Goal: Transaction & Acquisition: Purchase product/service

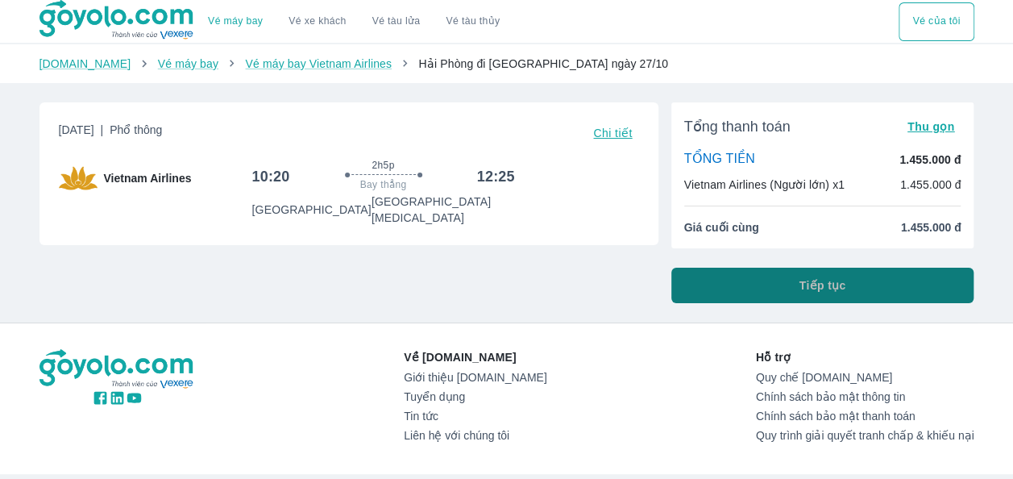
click at [808, 293] on button "Tiếp tục" at bounding box center [822, 285] width 303 height 35
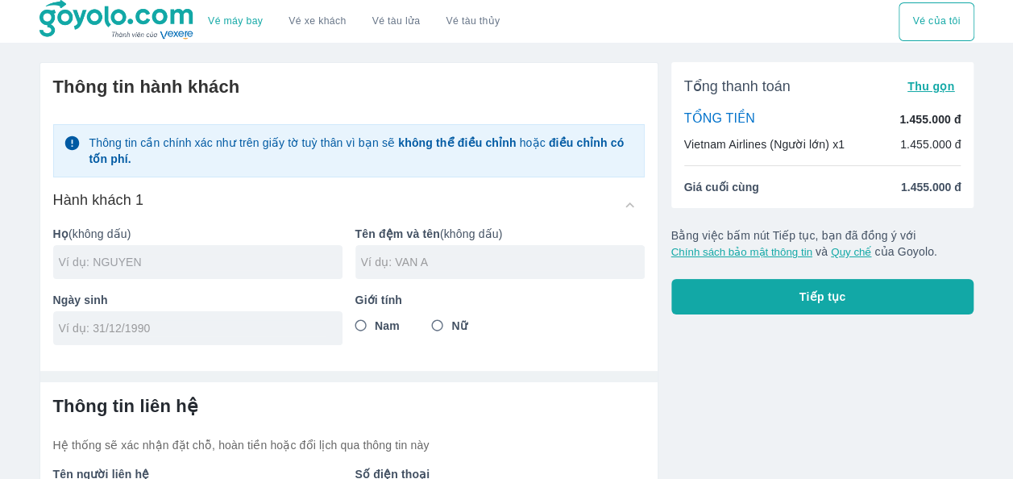
click at [102, 256] on input "text" at bounding box center [201, 262] width 284 height 16
type input "NGUYEN"
click at [407, 274] on div at bounding box center [499, 262] width 289 height 34
type input "XUAN QUY"
click at [123, 332] on input "tel" at bounding box center [193, 328] width 268 height 16
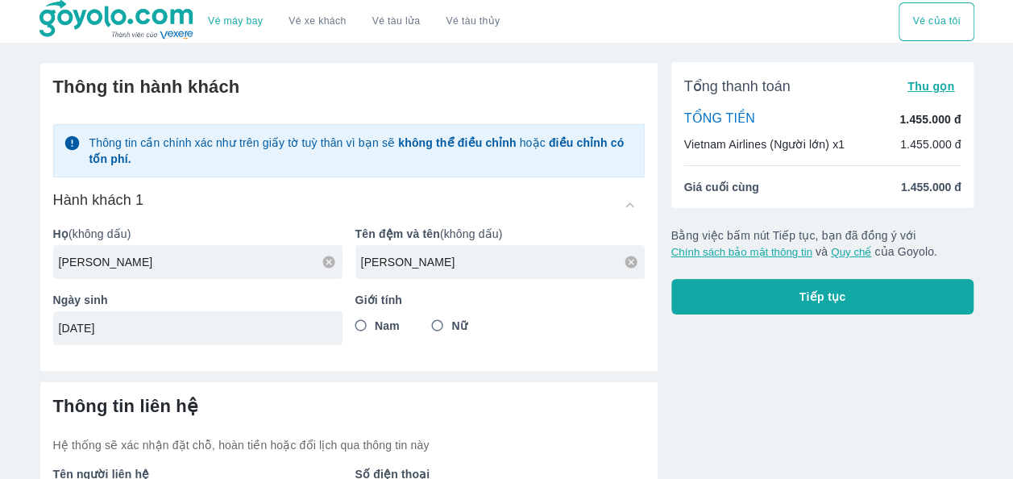
type input "[DATE]"
click at [363, 322] on input "Nam" at bounding box center [361, 325] width 29 height 29
radio input "true"
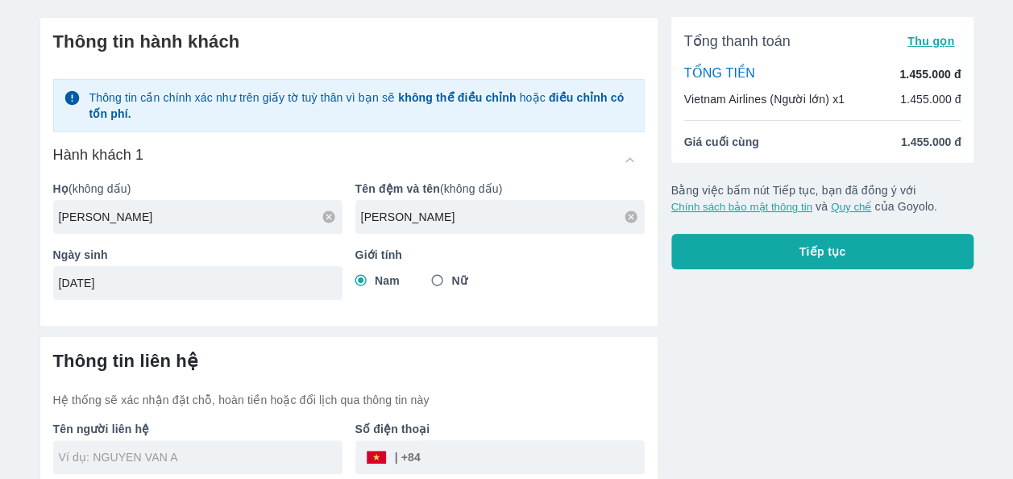
scroll to position [119, 0]
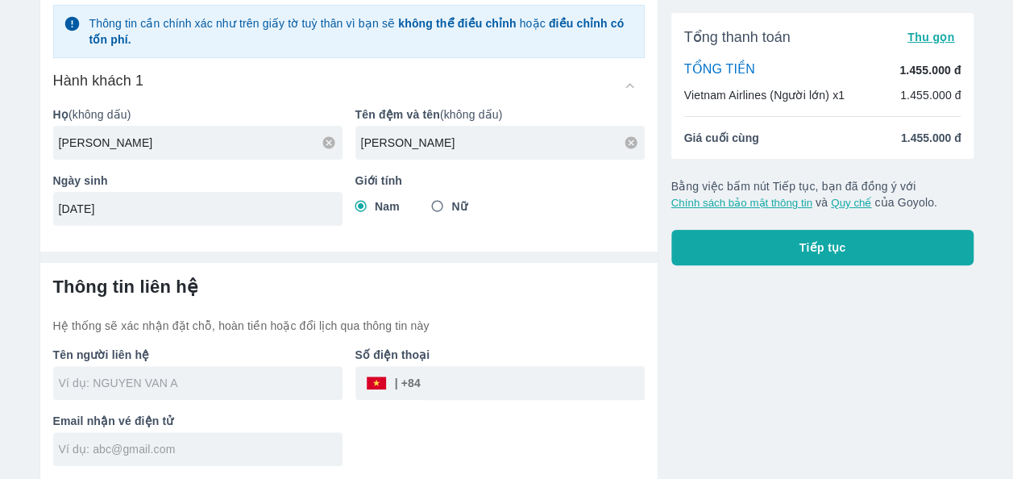
click at [197, 383] on input "text" at bounding box center [201, 383] width 284 height 16
type input "[PERSON_NAME]"
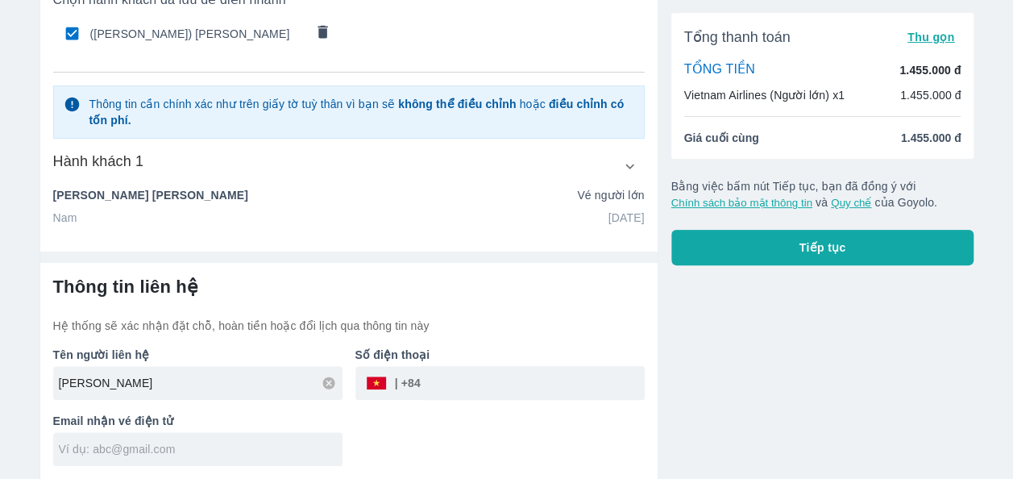
click at [140, 451] on input "text" at bounding box center [201, 449] width 284 height 16
type input "N"
type input "nxxxq303@gmail.com"
click at [476, 377] on input "tel" at bounding box center [533, 383] width 224 height 39
type input "868685388"
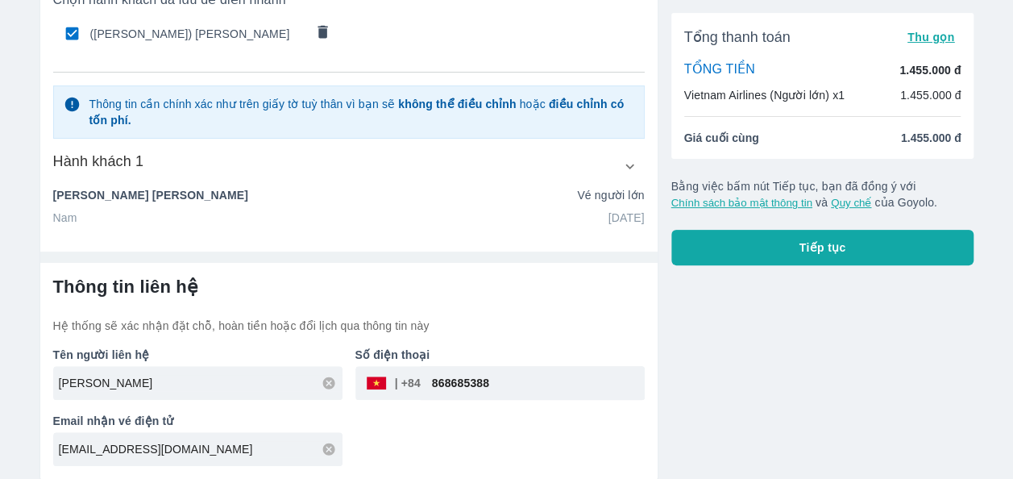
click at [828, 250] on span "Tiếp tục" at bounding box center [823, 247] width 47 height 16
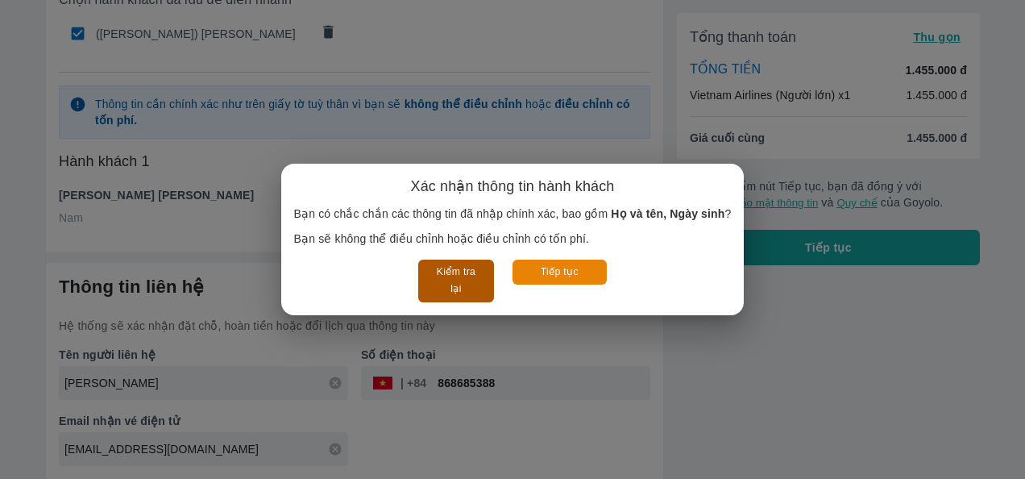
click at [443, 279] on button "Kiểm tra lại" at bounding box center [455, 281] width 75 height 43
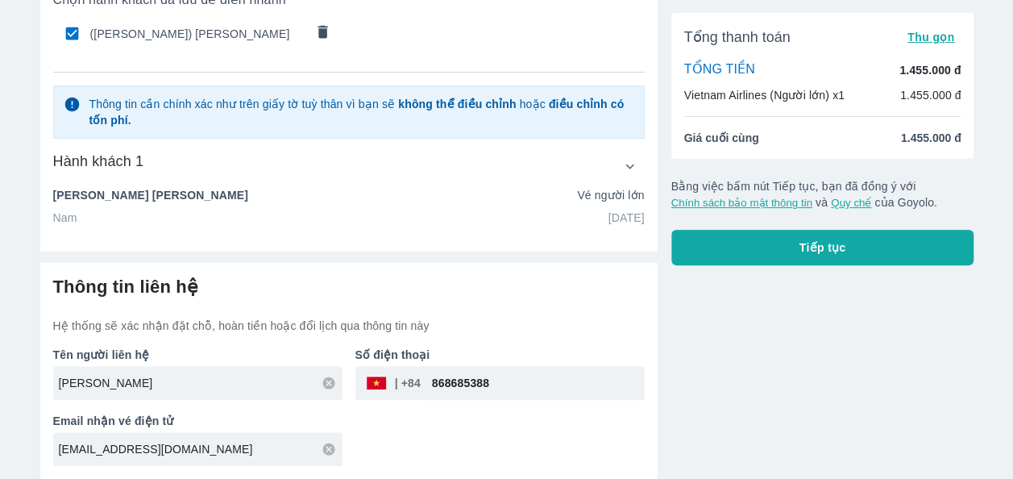
click at [860, 247] on button "Tiếp tục" at bounding box center [822, 247] width 303 height 35
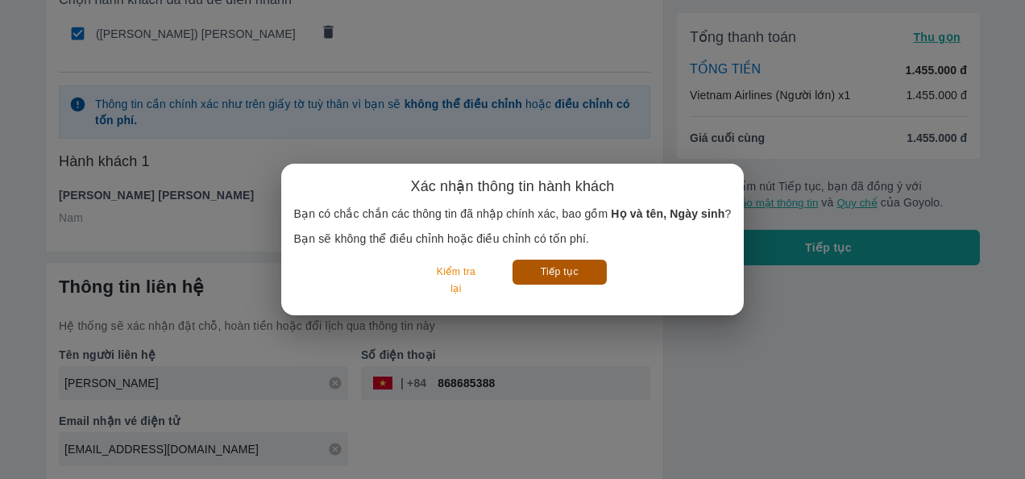
click at [577, 268] on button "Tiếp tục" at bounding box center [560, 272] width 94 height 25
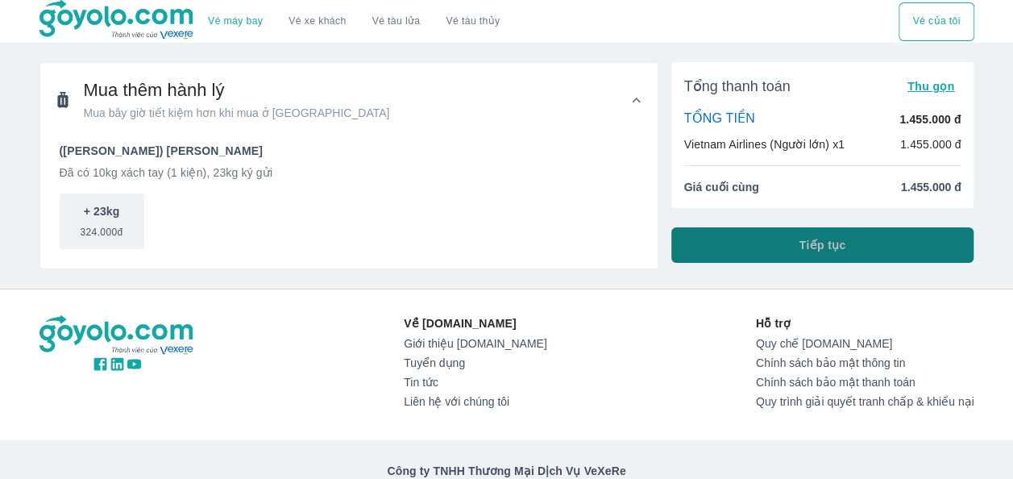
click at [871, 247] on button "Tiếp tục" at bounding box center [822, 244] width 303 height 35
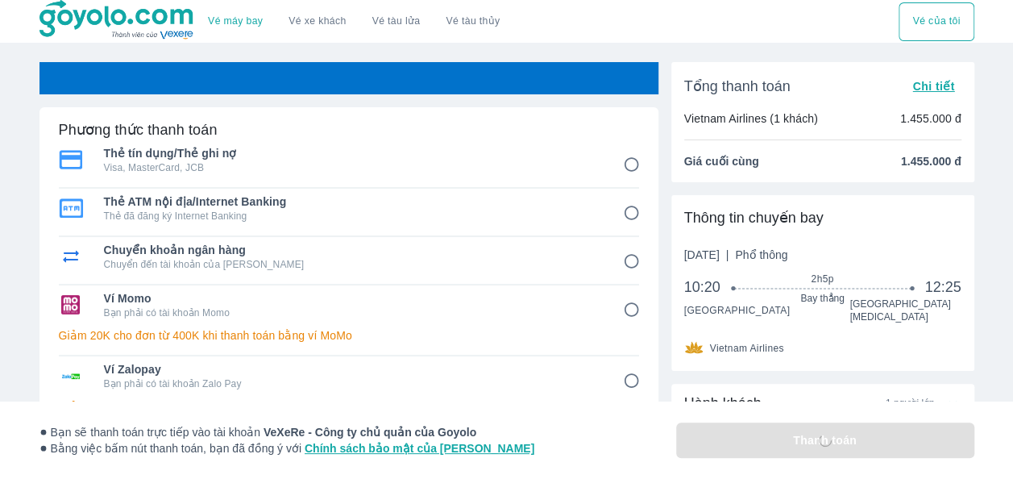
click at [305, 218] on p "Thẻ đã đăng ký Internet Banking" at bounding box center [352, 216] width 497 height 13
radio input "true"
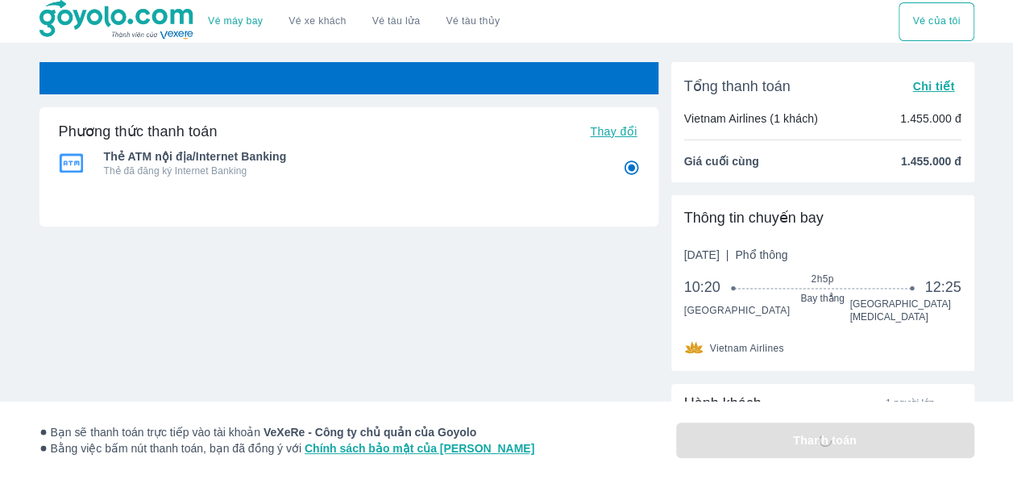
click at [274, 170] on p "Thẻ đã đăng ký Internet Banking" at bounding box center [352, 170] width 497 height 13
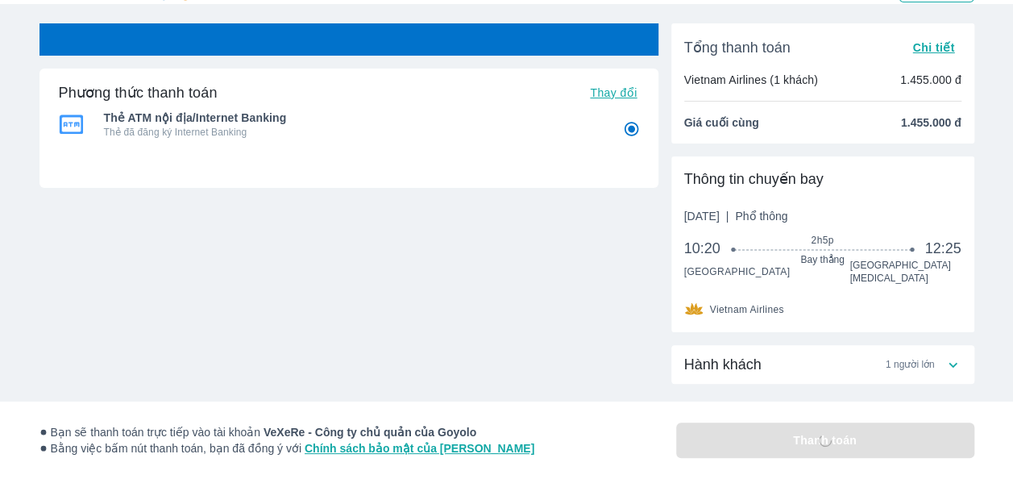
scroll to position [60, 0]
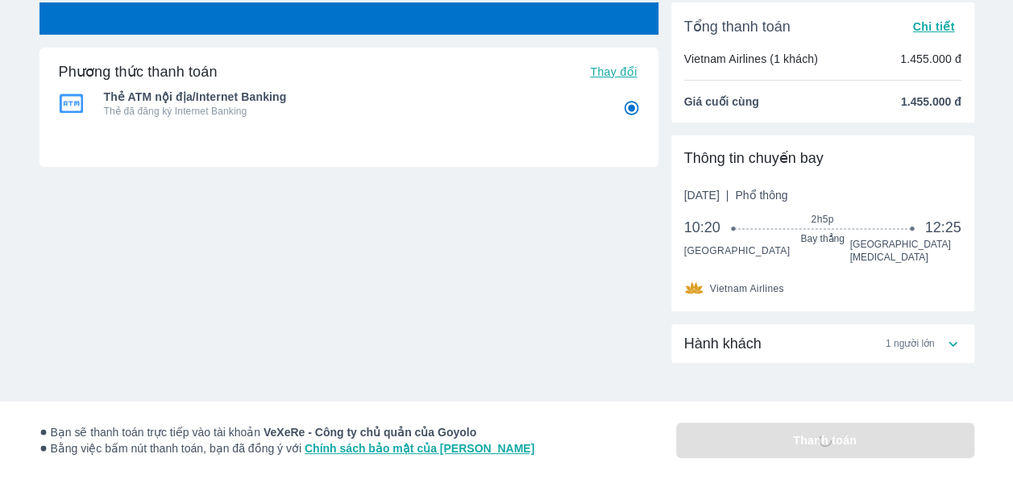
radio input "false"
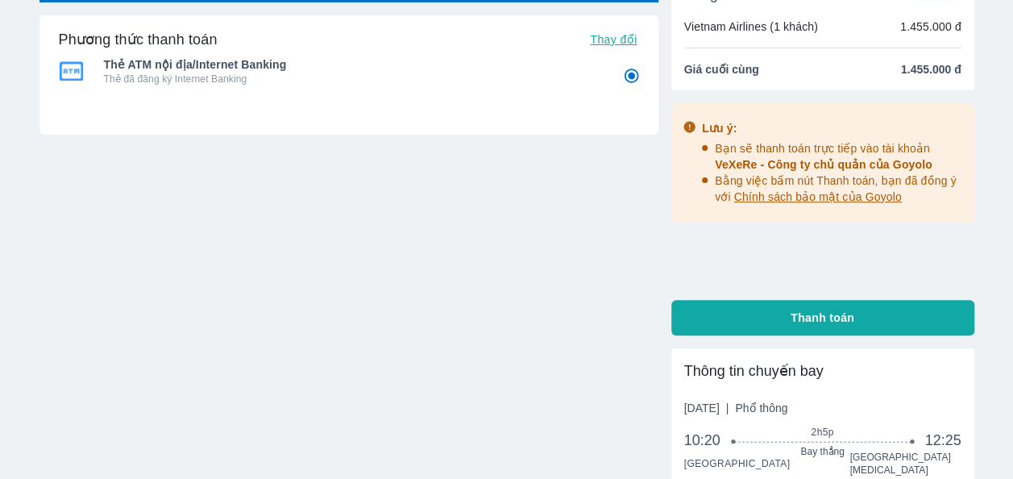
scroll to position [242, 0]
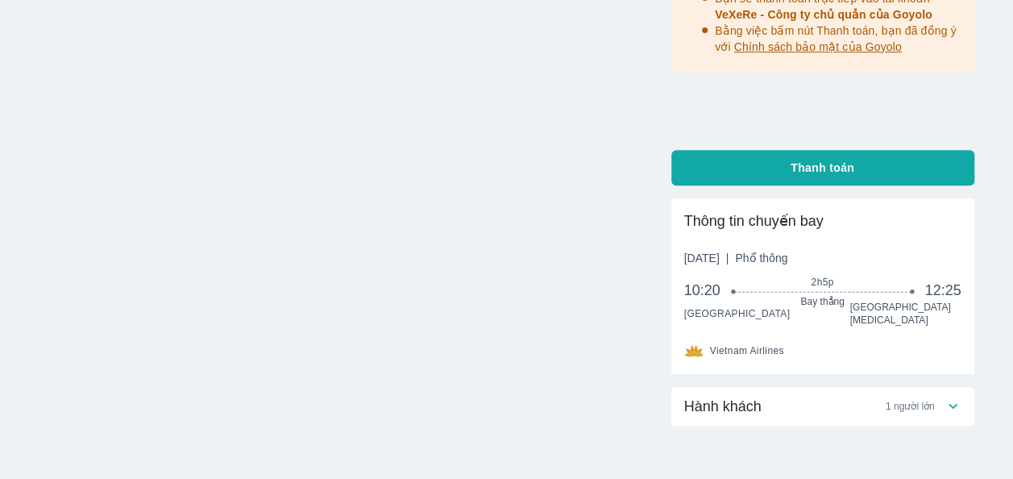
click at [745, 159] on button "Thanh toán" at bounding box center [822, 167] width 303 height 35
radio input "false"
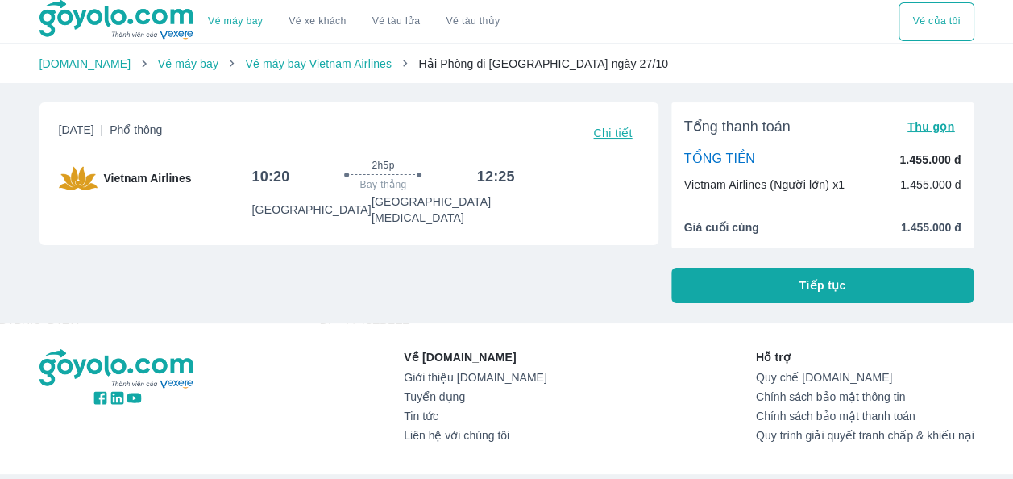
click at [854, 281] on button "Tiếp tục" at bounding box center [822, 285] width 303 height 35
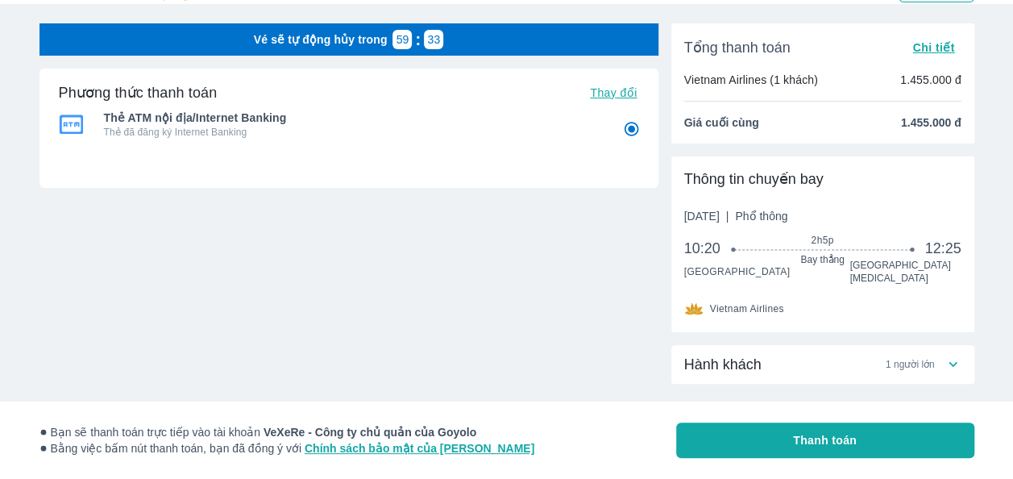
scroll to position [60, 0]
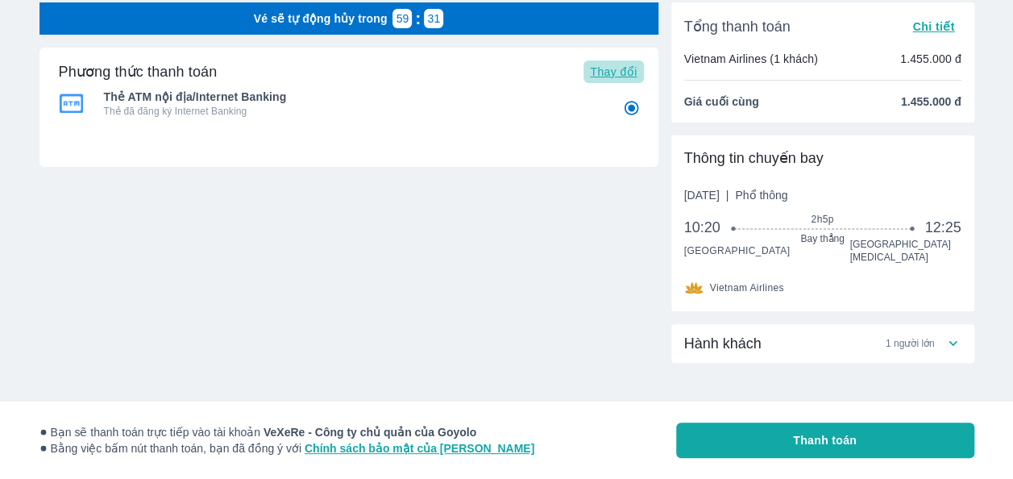
click at [626, 74] on span "Thay đổi" at bounding box center [613, 71] width 47 height 13
radio input "false"
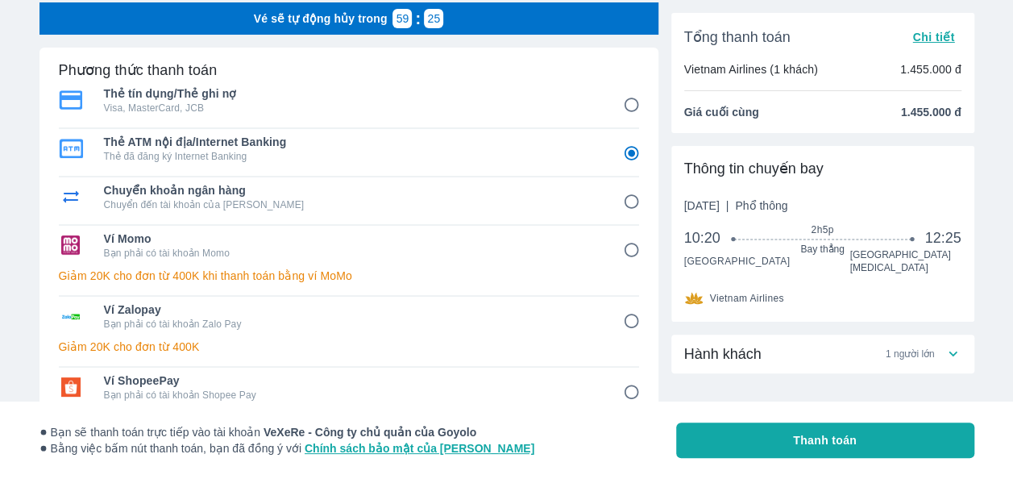
click at [401, 318] on p "Bạn phải có tài khoản Zalo Pay" at bounding box center [352, 324] width 497 height 13
radio input "false"
radio input "true"
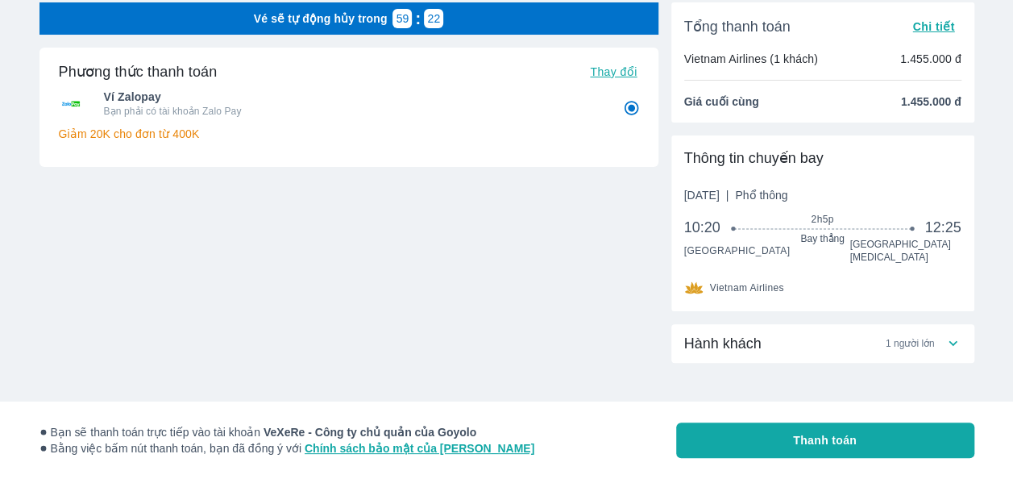
click at [779, 430] on button "Thanh toán" at bounding box center [825, 439] width 298 height 35
radio input "false"
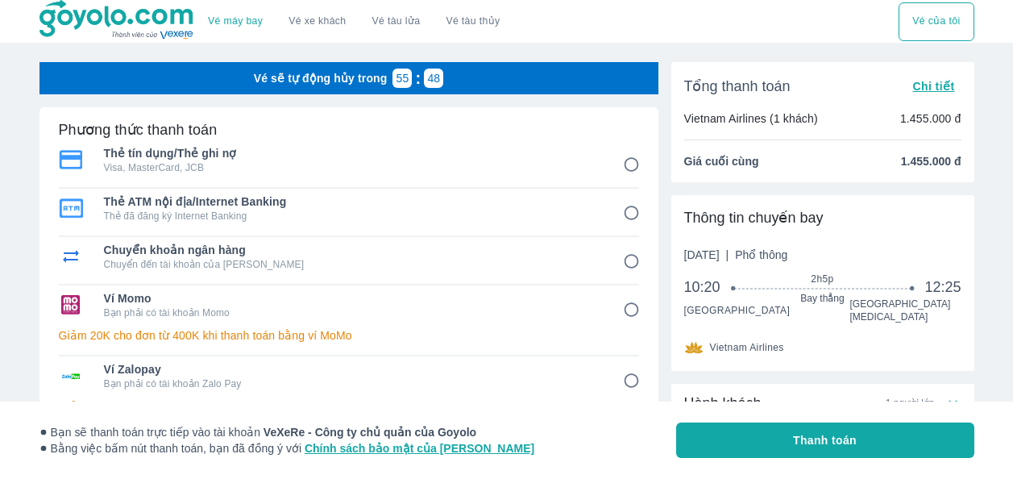
scroll to position [60, 0]
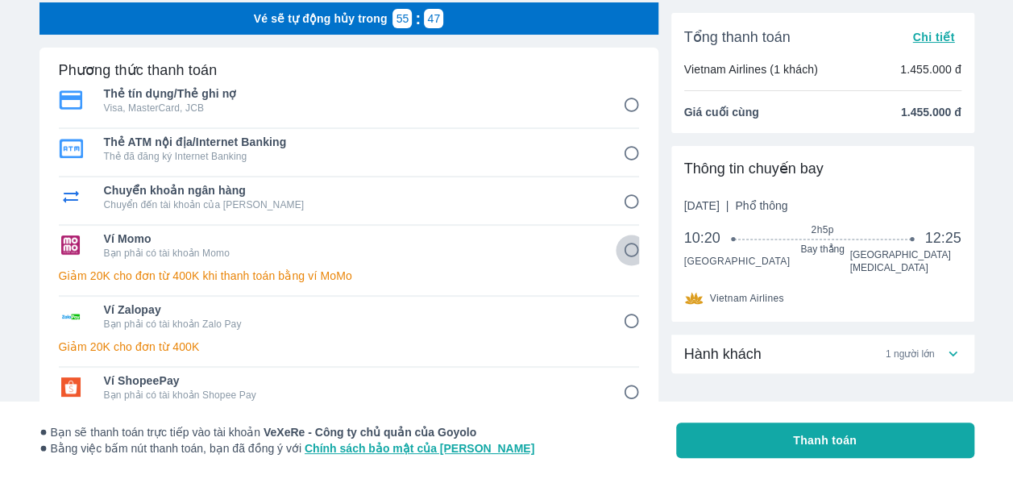
click at [622, 243] on input "4" at bounding box center [631, 250] width 31 height 31
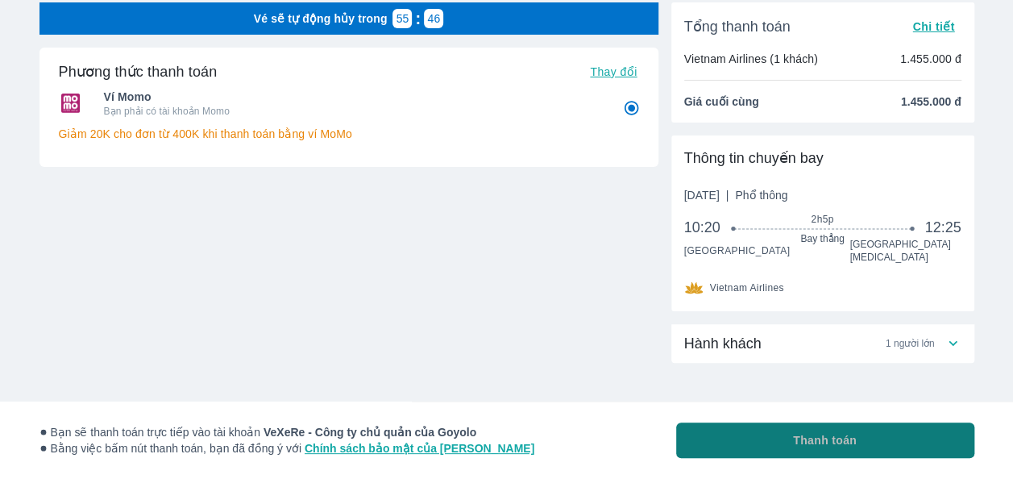
click at [764, 450] on button "Thanh toán" at bounding box center [825, 439] width 298 height 35
radio input "true"
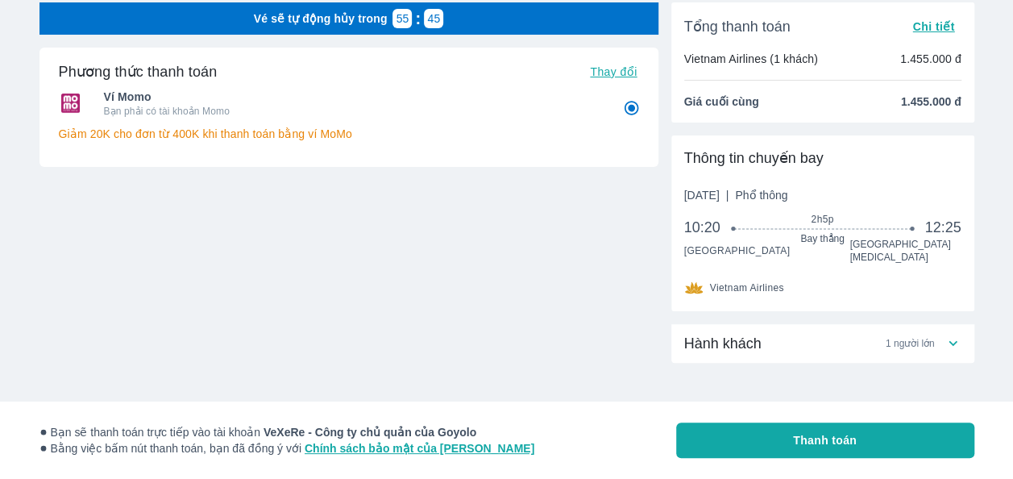
radio input "false"
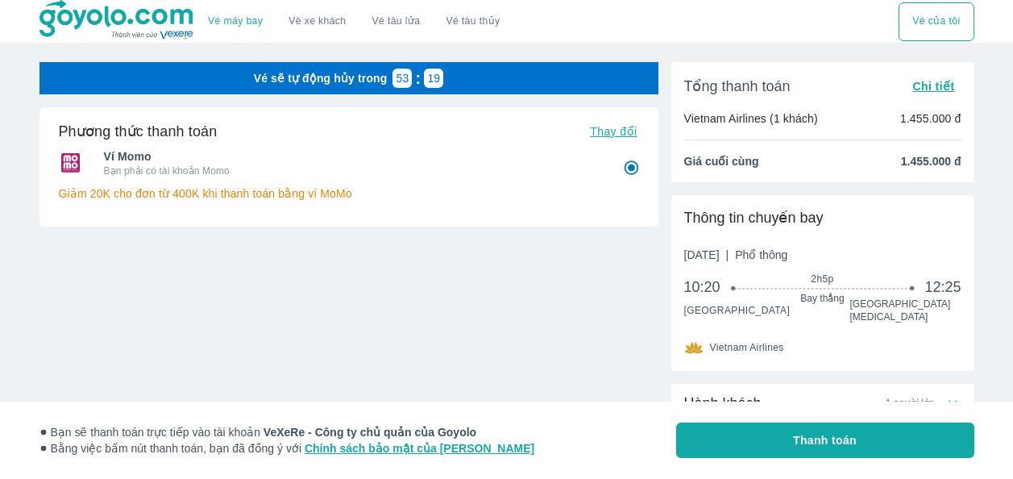
scroll to position [60, 0]
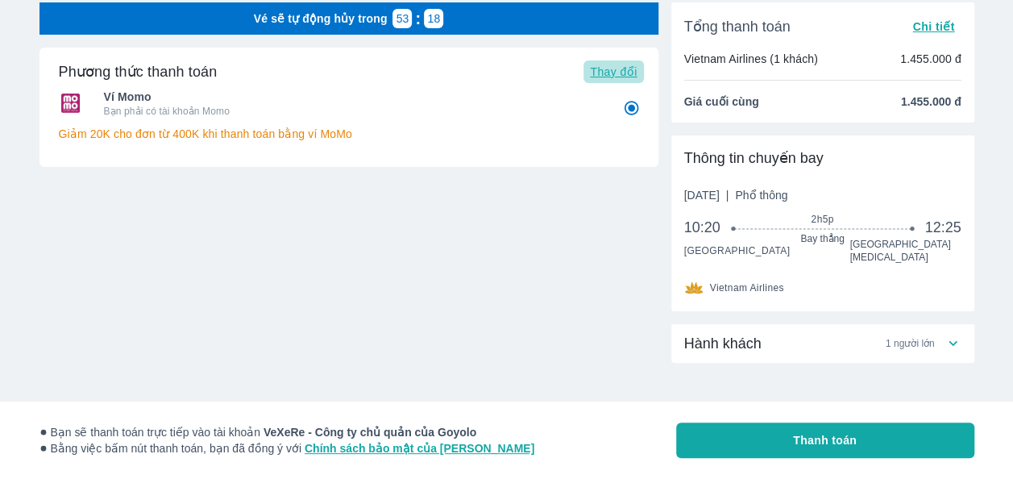
click at [607, 73] on span "Thay đổi" at bounding box center [613, 71] width 47 height 13
radio input "false"
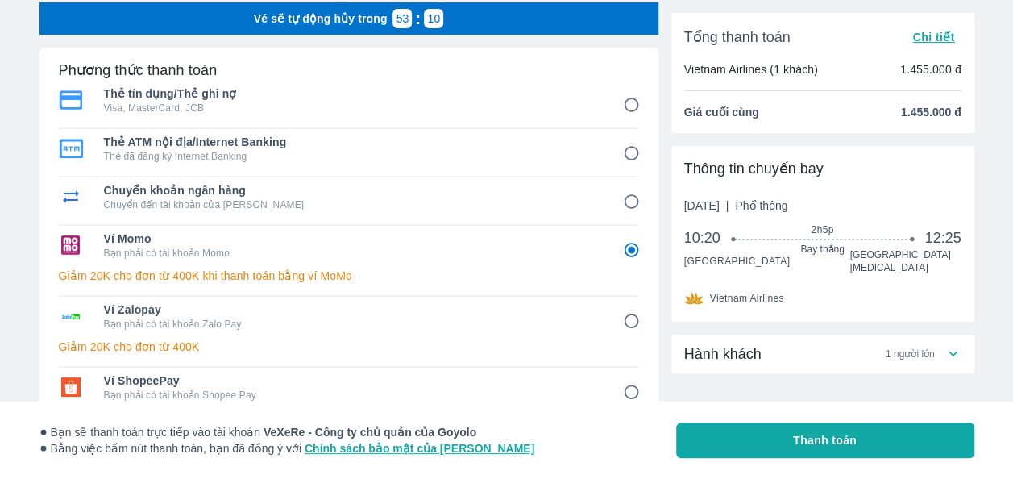
click at [624, 312] on input "5" at bounding box center [631, 321] width 31 height 31
radio input "false"
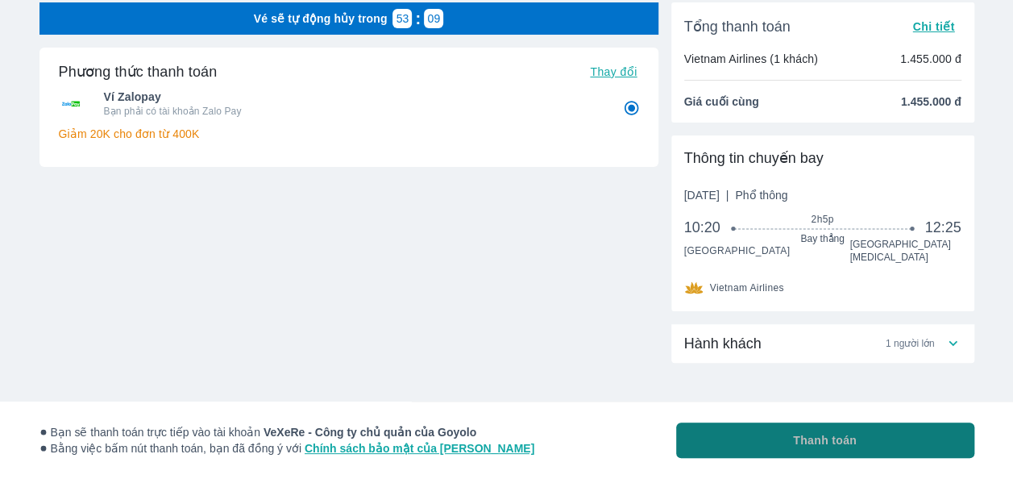
click at [763, 431] on button "Thanh toán" at bounding box center [825, 439] width 298 height 35
radio input "true"
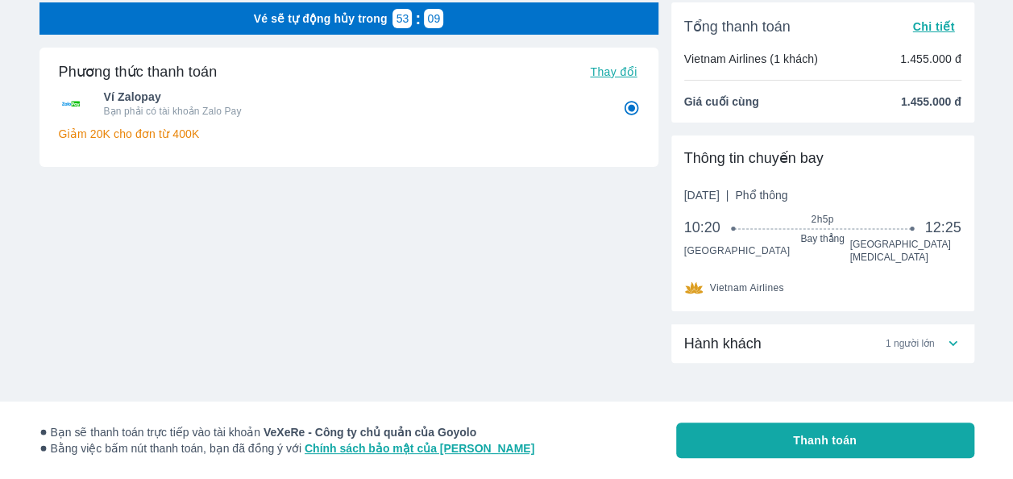
radio input "false"
